Goal: Task Accomplishment & Management: Manage account settings

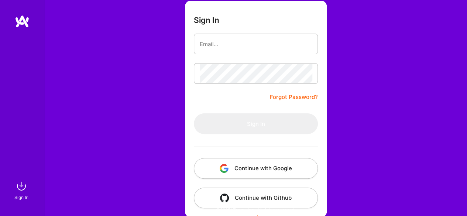
click at [251, 172] on button "Continue with Google" at bounding box center [256, 168] width 124 height 21
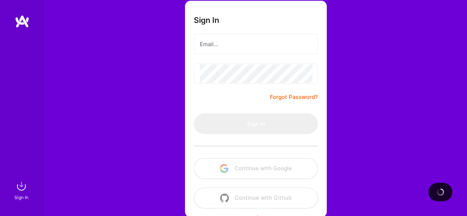
scroll to position [55, 0]
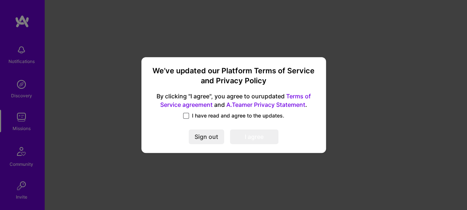
click at [186, 115] on span at bounding box center [186, 116] width 6 height 6
click at [0, 0] on input "I have read and agree to the updates." at bounding box center [0, 0] width 0 height 0
click at [247, 137] on button "I agree" at bounding box center [254, 137] width 48 height 15
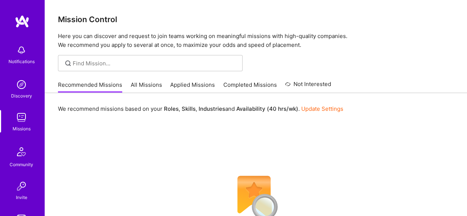
click at [319, 111] on link "Update Settings" at bounding box center [322, 108] width 42 height 7
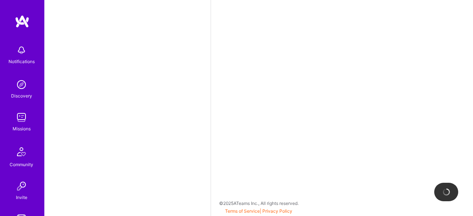
select select "IN"
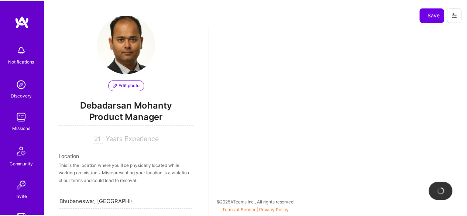
scroll to position [322, 0]
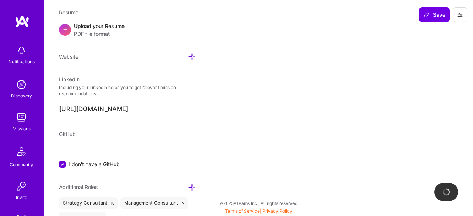
select select "Right Now"
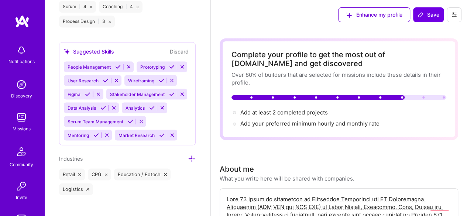
scroll to position [696, 0]
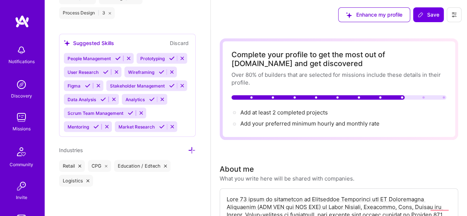
drag, startPoint x: 199, startPoint y: 209, endPoint x: 200, endPoint y: 195, distance: 14.8
click at [200, 195] on div "Edit photo Debadarsan Mohanty Product Manager 21 Years Experience Location This…" at bounding box center [127, 108] width 166 height 216
drag, startPoint x: 210, startPoint y: 182, endPoint x: 211, endPoint y: 166, distance: 15.9
click at [18, 118] on img at bounding box center [21, 117] width 15 height 15
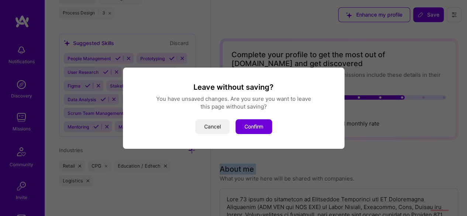
click at [208, 127] on button "Cancel" at bounding box center [212, 126] width 34 height 15
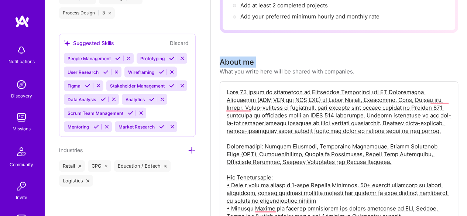
scroll to position [114, 0]
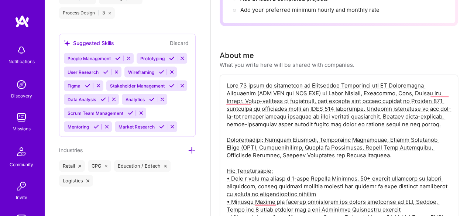
click at [245, 85] on textarea "To enrich screen reader interactions, please activate Accessibility in Grammarl…" at bounding box center [339, 217] width 226 height 273
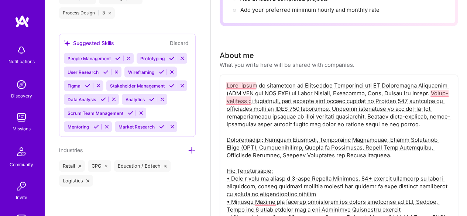
click at [256, 109] on textarea "To enrich screen reader interactions, please activate Accessibility in Grammarl…" at bounding box center [339, 217] width 226 height 273
click at [240, 87] on textarea "To enrich screen reader interactions, please activate Accessibility in Grammarl…" at bounding box center [339, 217] width 226 height 273
type textarea "Lore ipsum do sitametcon ad Elitseddoe Temporinci utl ET Doloremagna Aliquaenim…"
